Goal: Task Accomplishment & Management: Manage account settings

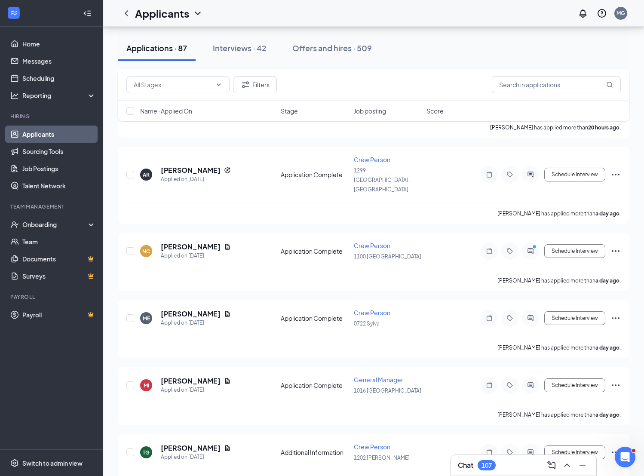
scroll to position [395, 0]
click at [224, 377] on icon "Document" at bounding box center [227, 380] width 7 height 7
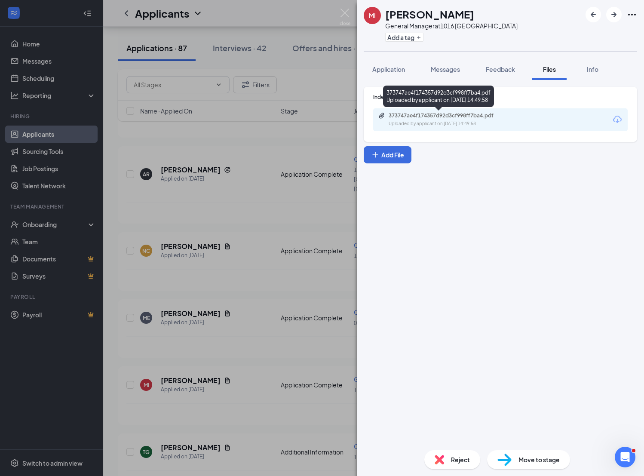
click at [411, 118] on div "373747ae4f174357d92d3cf998ff7ba4.pdf" at bounding box center [449, 115] width 120 height 7
click at [265, 261] on div "MI [PERSON_NAME] General Manager at 1016 Waynesville Add a tag Application Mess…" at bounding box center [322, 238] width 644 height 476
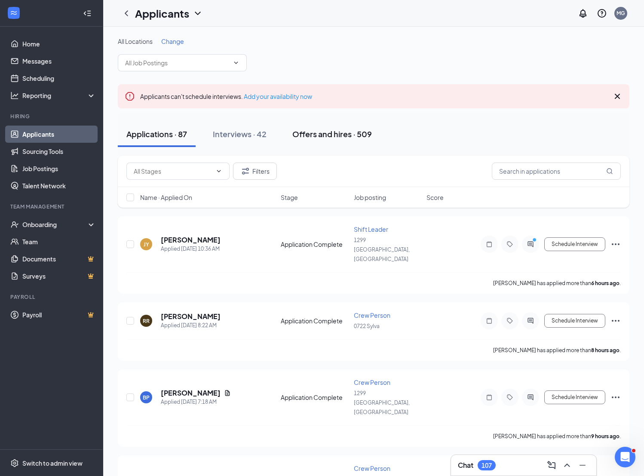
click at [333, 134] on div "Offers and hires · 509" at bounding box center [332, 134] width 80 height 11
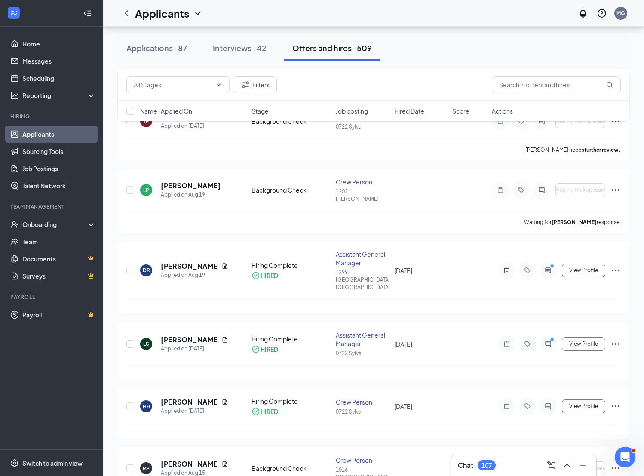
scroll to position [781, 0]
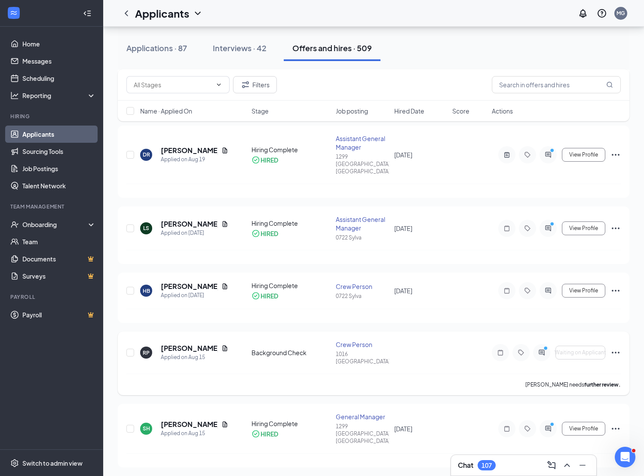
click at [526, 347] on icon "Ellipses" at bounding box center [616, 352] width 10 height 10
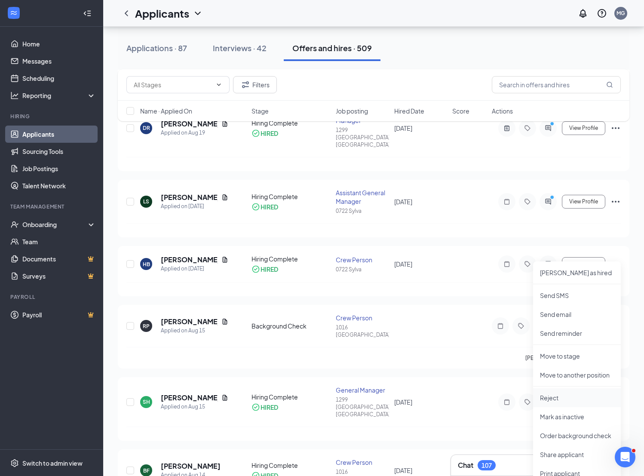
scroll to position [811, 0]
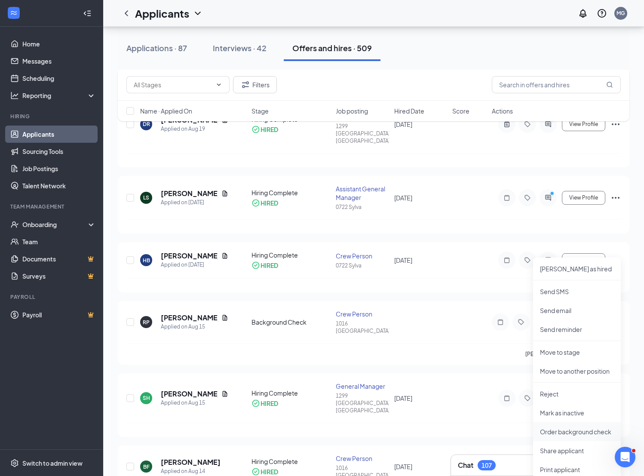
click at [526, 431] on p "Order background check" at bounding box center [577, 431] width 74 height 9
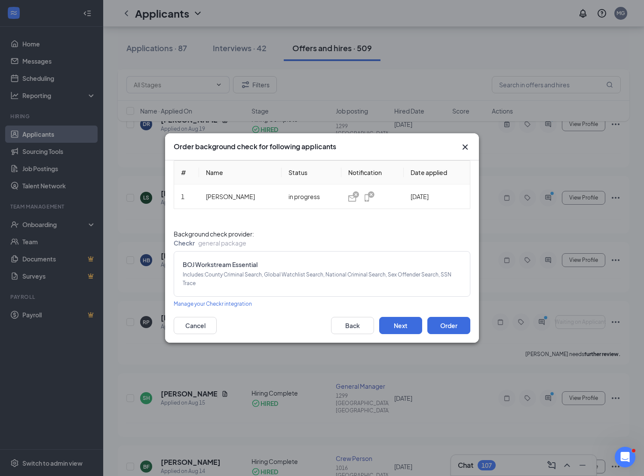
click at [466, 146] on icon "Cross" at bounding box center [465, 146] width 5 height 5
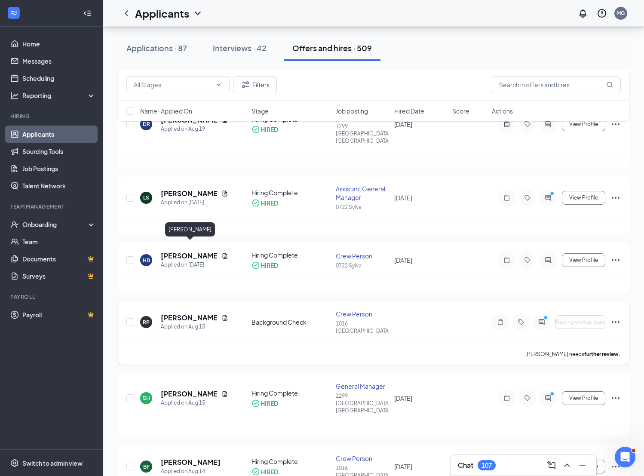
click at [196, 313] on h5 "[PERSON_NAME]" at bounding box center [189, 317] width 57 height 9
